Goal: Use online tool/utility: Utilize a website feature to perform a specific function

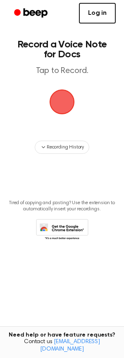
click at [99, 14] on link "Log in" at bounding box center [97, 13] width 37 height 21
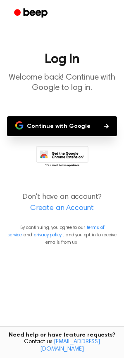
click at [72, 122] on button "Continue with Google" at bounding box center [62, 126] width 110 height 20
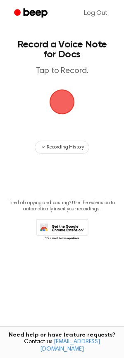
click at [56, 100] on span "button" at bounding box center [62, 102] width 34 height 34
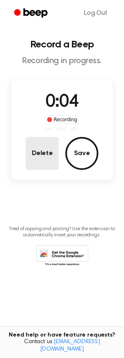
click at [40, 156] on button "Delete" at bounding box center [42, 153] width 33 height 33
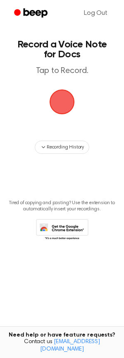
click at [64, 103] on span "button" at bounding box center [62, 102] width 28 height 28
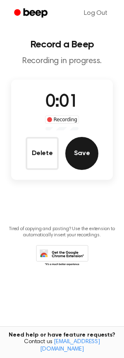
click at [81, 156] on button "Save" at bounding box center [81, 153] width 33 height 33
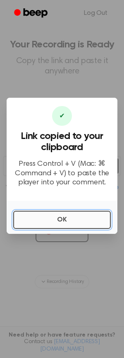
click at [72, 218] on button "OK" at bounding box center [61, 220] width 97 height 18
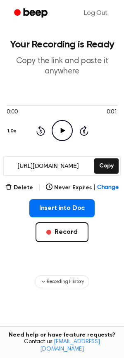
click at [60, 130] on icon at bounding box center [62, 130] width 5 height 5
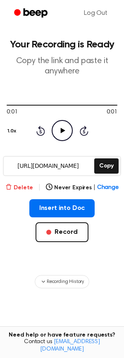
click at [20, 191] on button "Delete" at bounding box center [19, 188] width 28 height 9
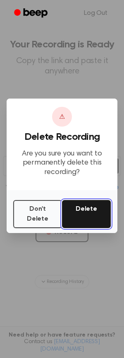
click at [81, 214] on button "Delete" at bounding box center [86, 214] width 49 height 28
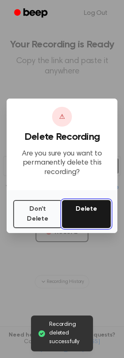
click at [82, 204] on button "Delete" at bounding box center [86, 214] width 49 height 28
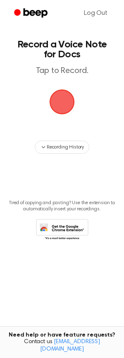
click at [56, 101] on span "button" at bounding box center [61, 101] width 23 height 23
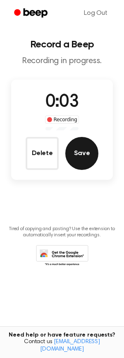
click at [84, 153] on button "Save" at bounding box center [81, 153] width 33 height 33
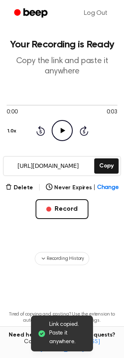
click at [61, 131] on icon at bounding box center [62, 130] width 5 height 5
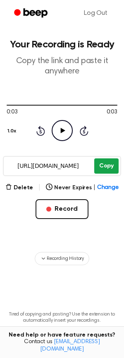
click at [102, 167] on button "Copy" at bounding box center [106, 165] width 24 height 15
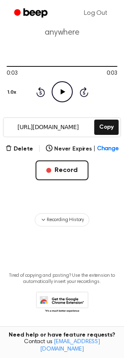
scroll to position [44, 0]
